Goal: Check status

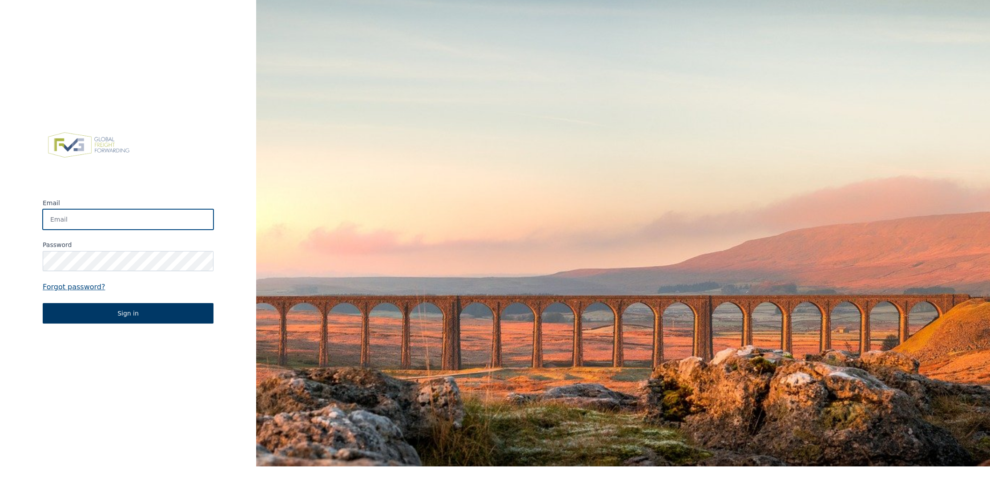
type input "[PERSON_NAME][EMAIL_ADDRESS][DOMAIN_NAME]"
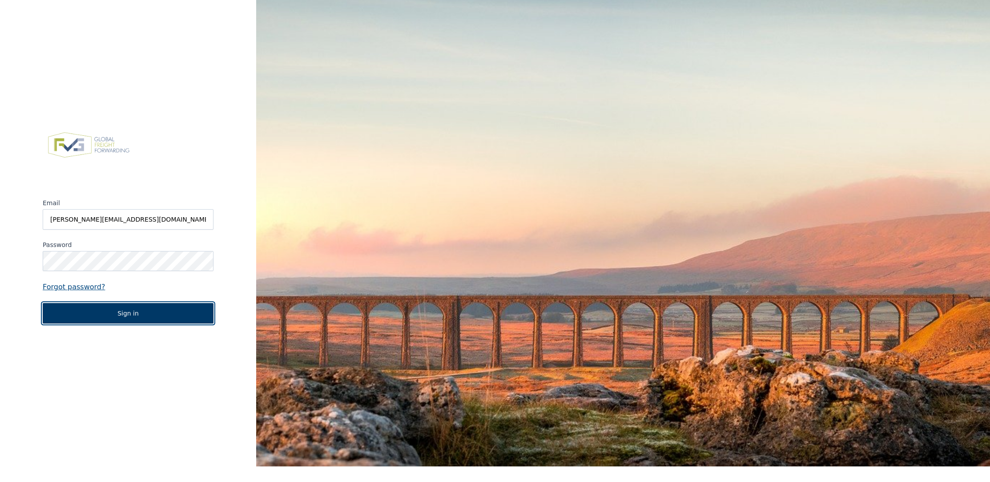
click at [156, 319] on button "Sign in" at bounding box center [128, 313] width 171 height 20
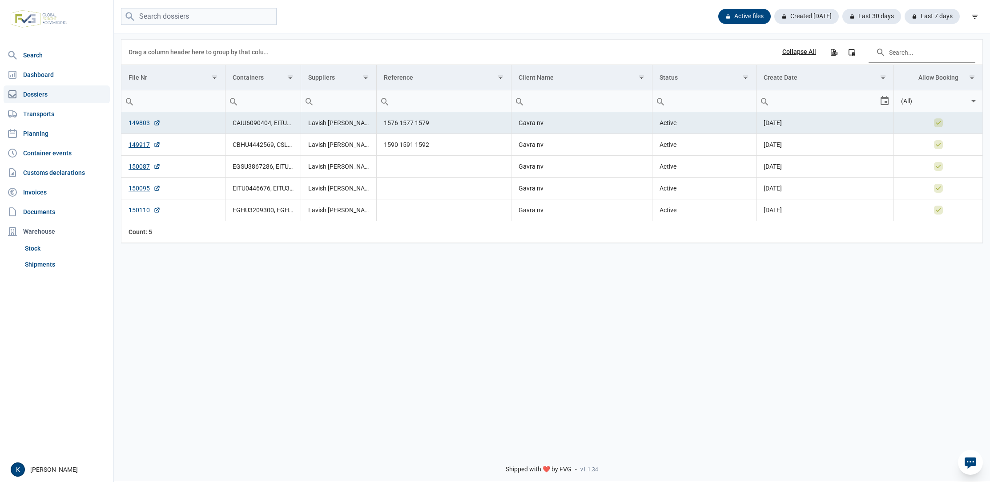
click at [138, 122] on link "149803" at bounding box center [145, 122] width 32 height 9
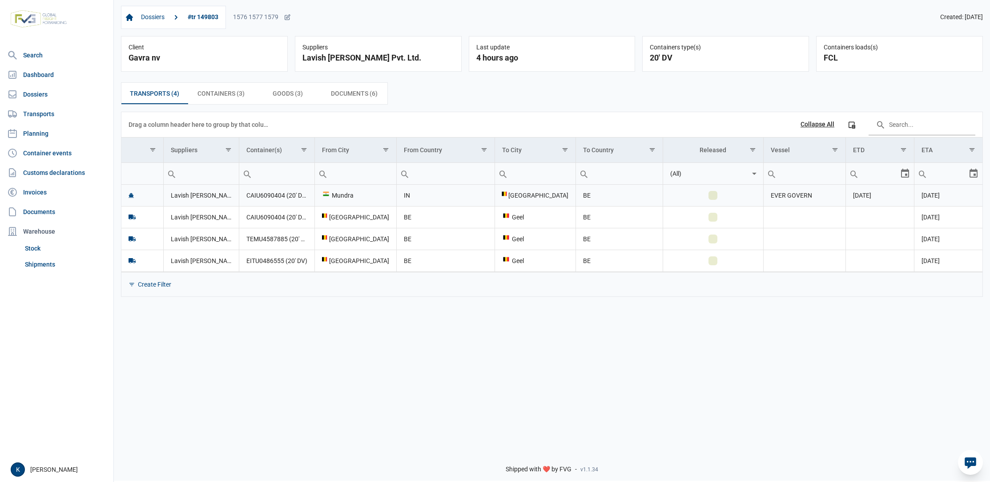
click at [714, 195] on checkicon "Data grid with 4 rows and 11 columns" at bounding box center [712, 195] width 7 height 7
